Goal: Browse casually

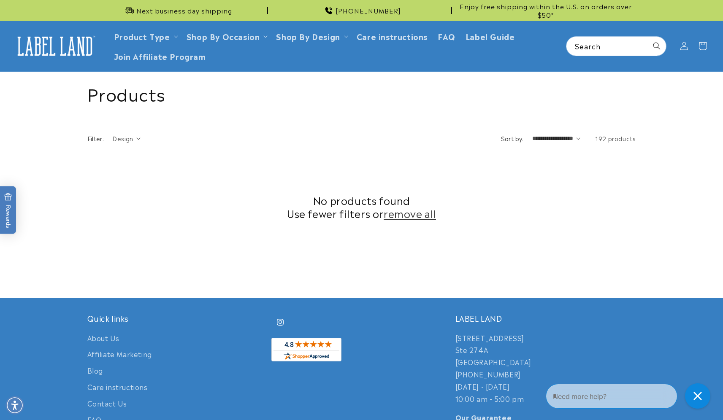
scroll to position [212, 0]
